Goal: Information Seeking & Learning: Learn about a topic

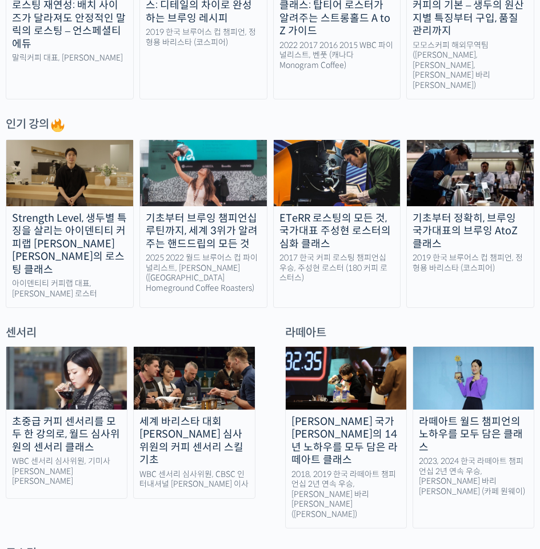
scroll to position [457, 0]
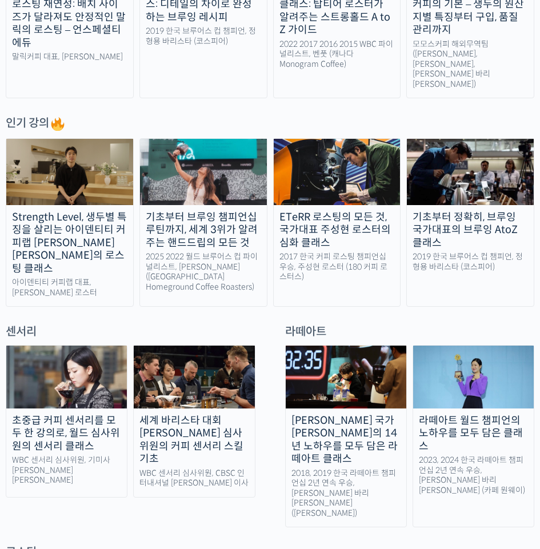
click at [81, 417] on div "초중급 커피 센서리를 모두 한 강의로, 월드 심사위원의 센서리 클래스" at bounding box center [66, 433] width 121 height 39
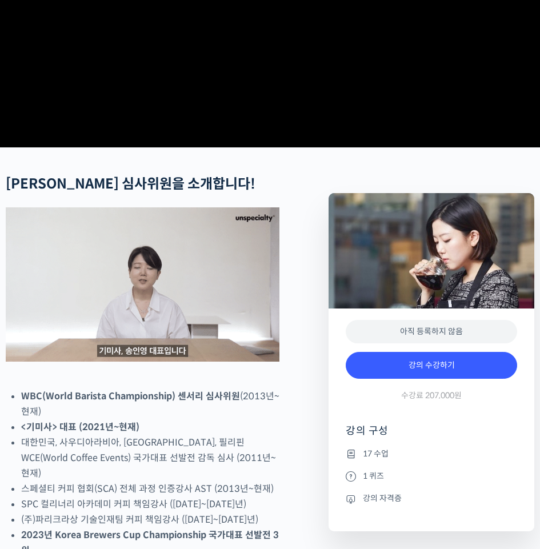
scroll to position [229, 0]
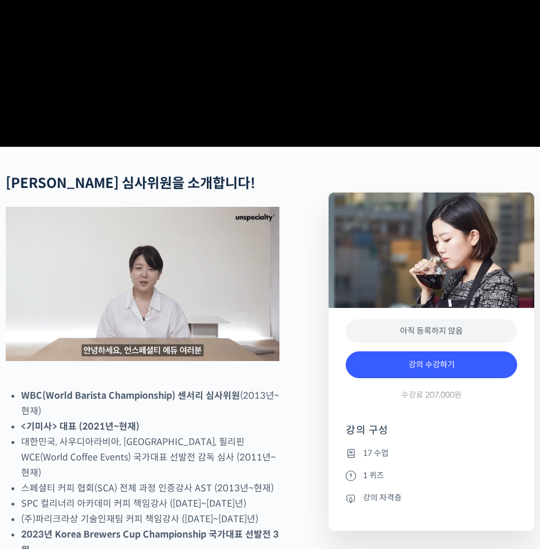
checkbox input "true"
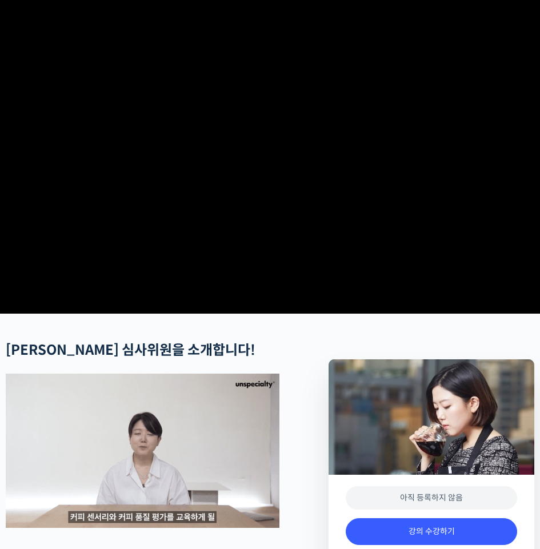
scroll to position [286, 0]
